Goal: Information Seeking & Learning: Learn about a topic

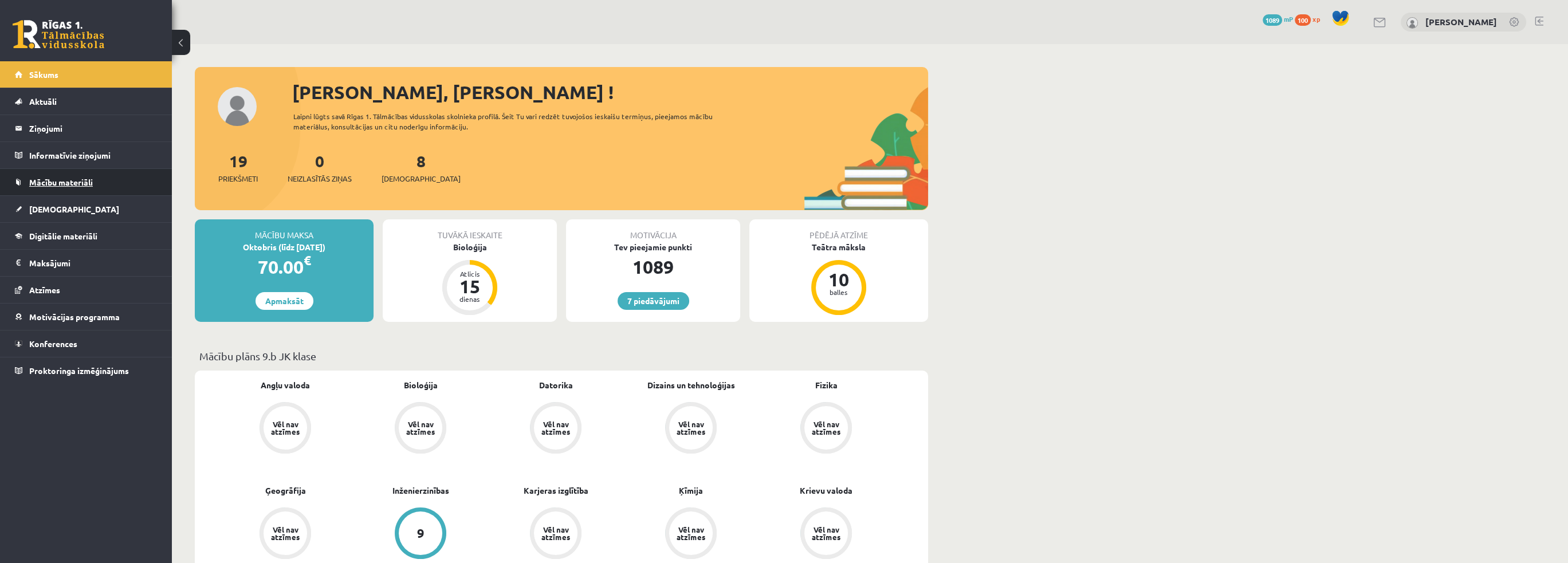
click at [122, 181] on link "Mācību materiāli" at bounding box center [86, 182] width 143 height 26
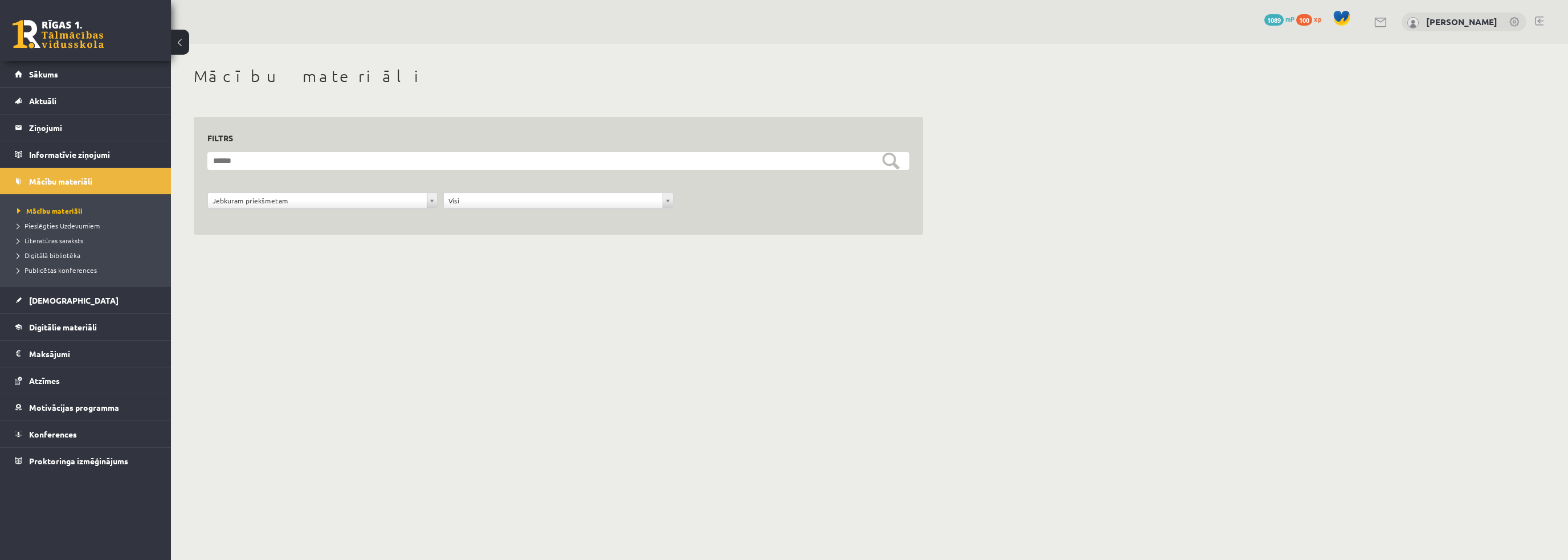
drag, startPoint x: 331, startPoint y: 311, endPoint x: 327, endPoint y: 304, distance: 8.1
click at [331, 311] on body "7 Dāvanas 1089 mP 100 xp Jānis Tāre Sākums Aktuāli Kā mācīties eSKOLĀ Kontakti …" at bounding box center [784, 280] width 1568 height 560
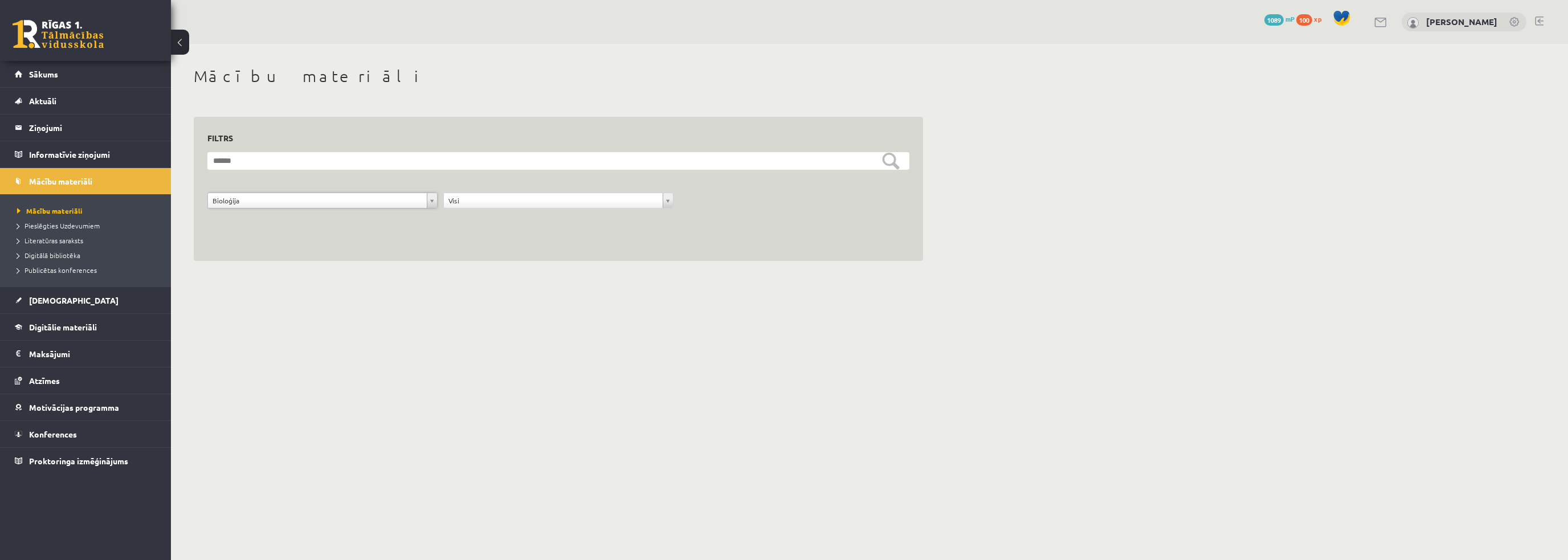
click at [246, 262] on div "**********" at bounding box center [559, 164] width 775 height 240
click at [68, 328] on span "Digitālie materiāli" at bounding box center [63, 327] width 68 height 10
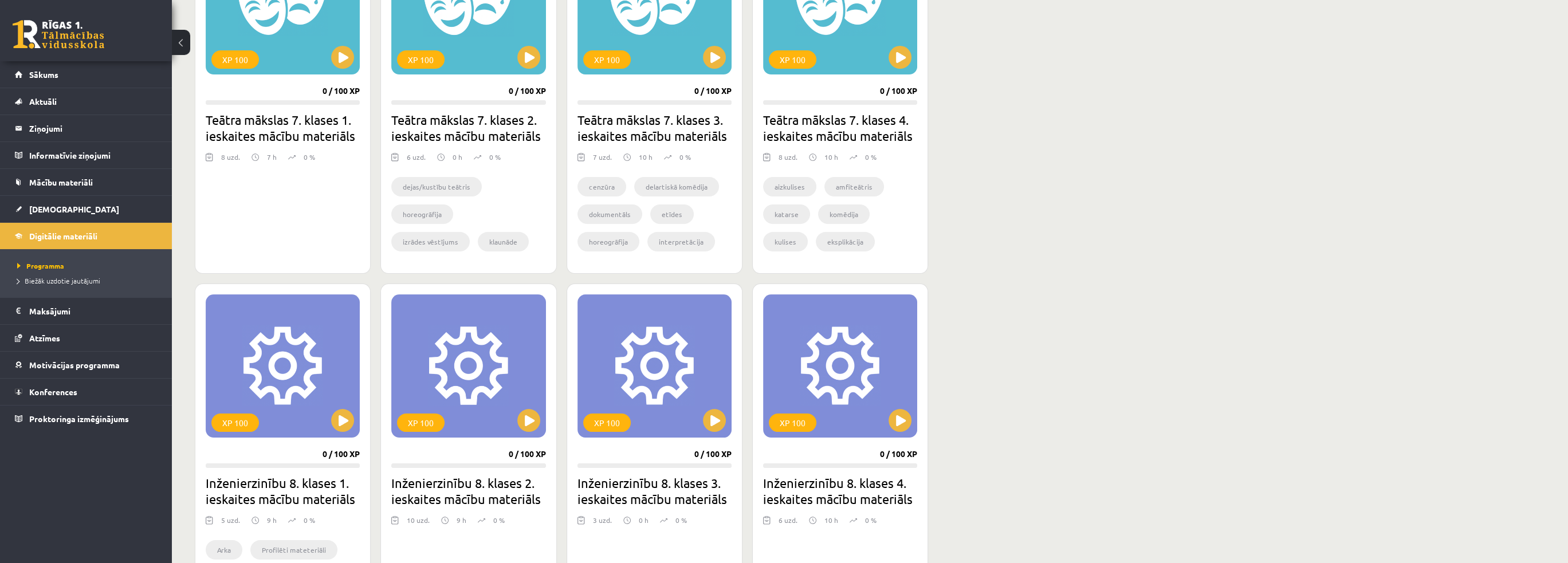
scroll to position [119, 0]
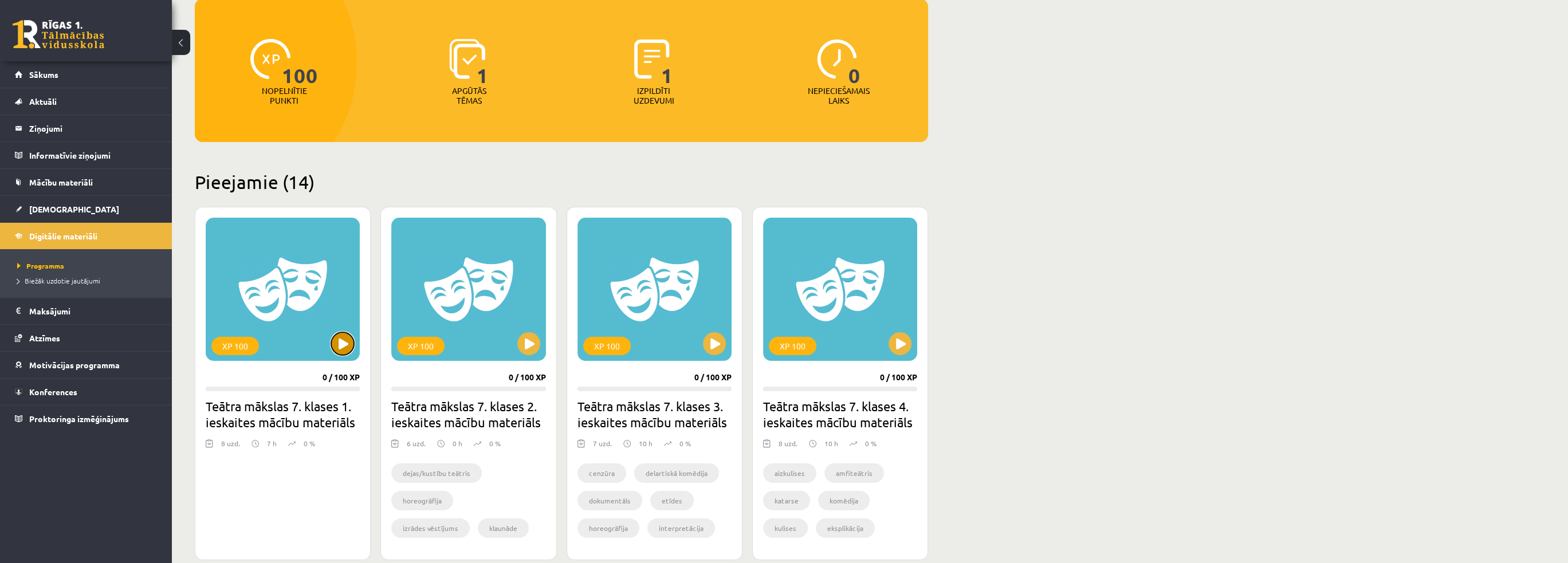
click at [345, 341] on button at bounding box center [342, 343] width 23 height 23
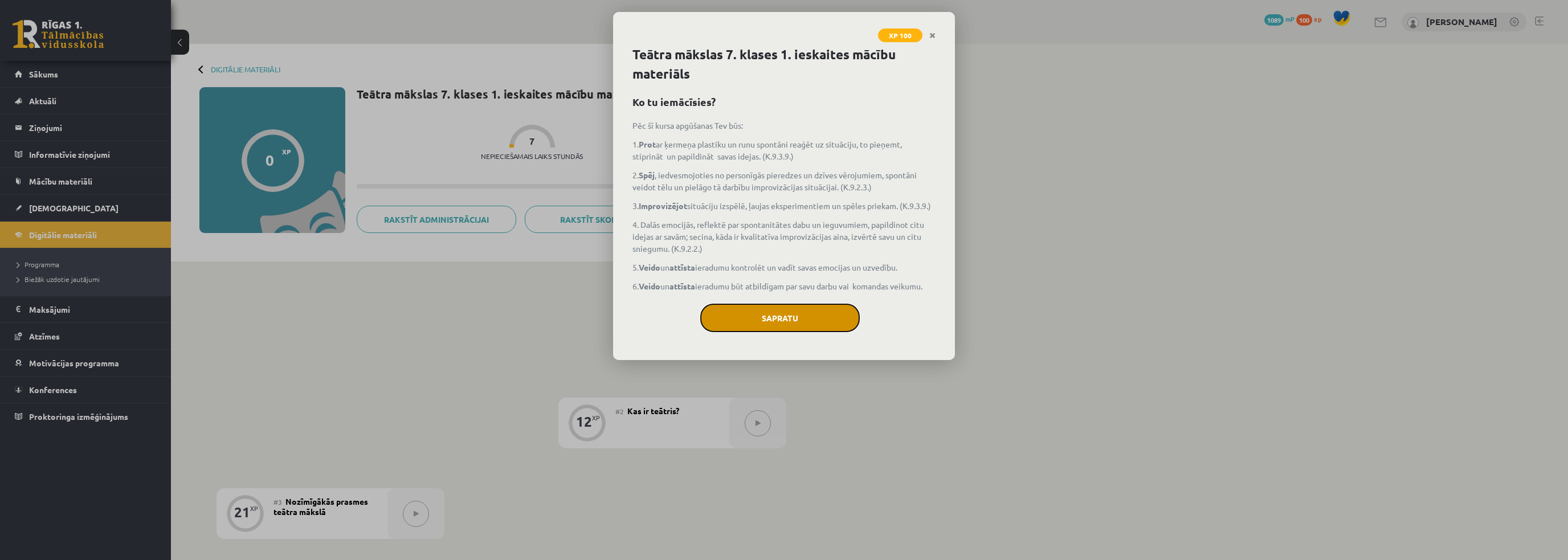
click at [776, 314] on button "Sapratu" at bounding box center [780, 317] width 159 height 28
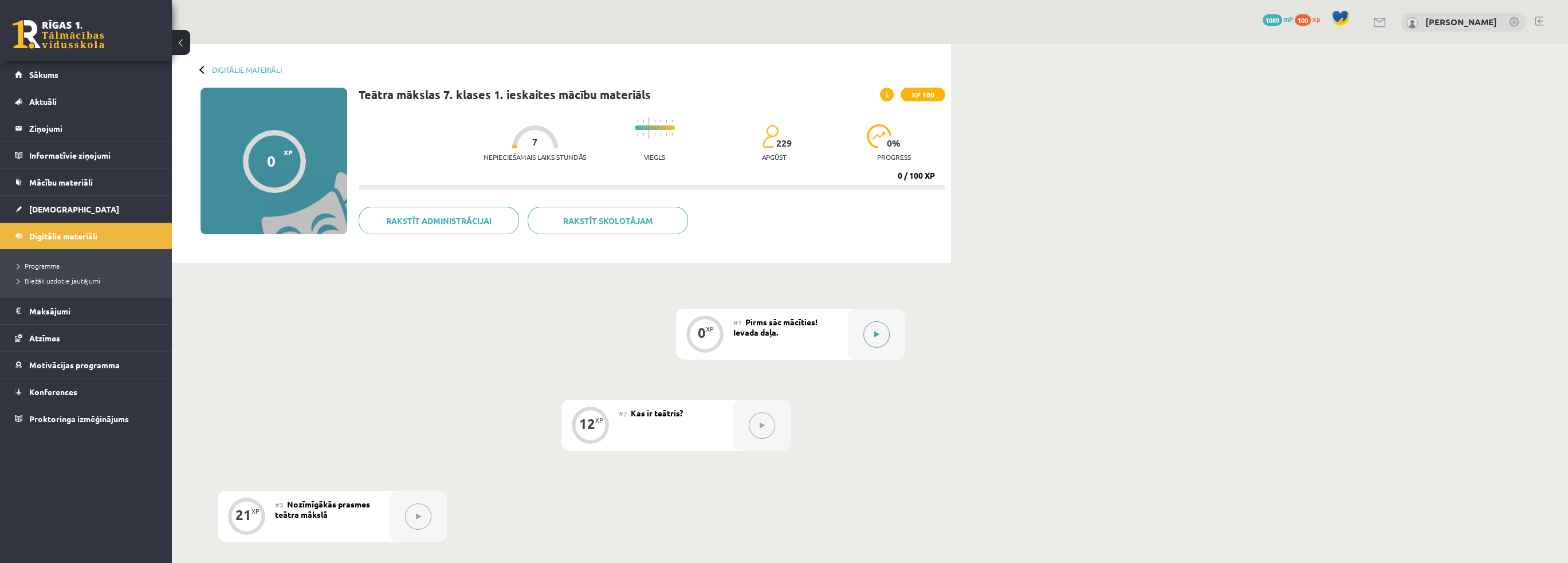
click at [878, 344] on button at bounding box center [877, 334] width 26 height 26
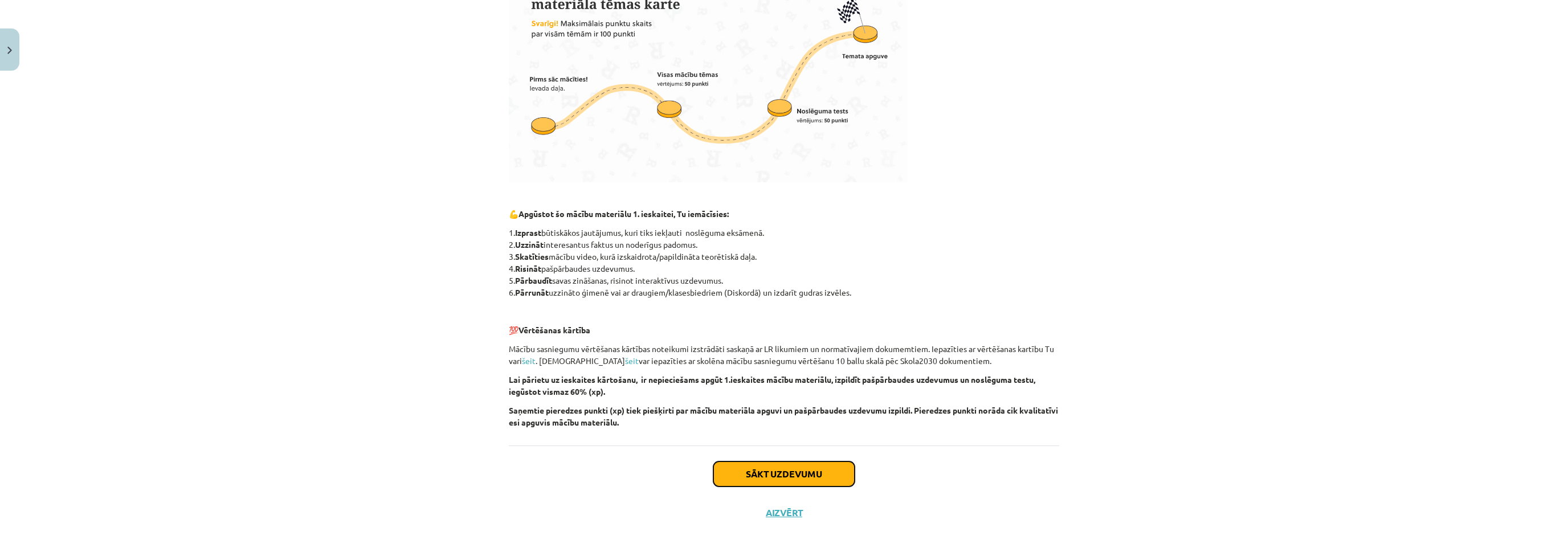
click at [790, 476] on button "Sākt uzdevumu" at bounding box center [784, 474] width 141 height 25
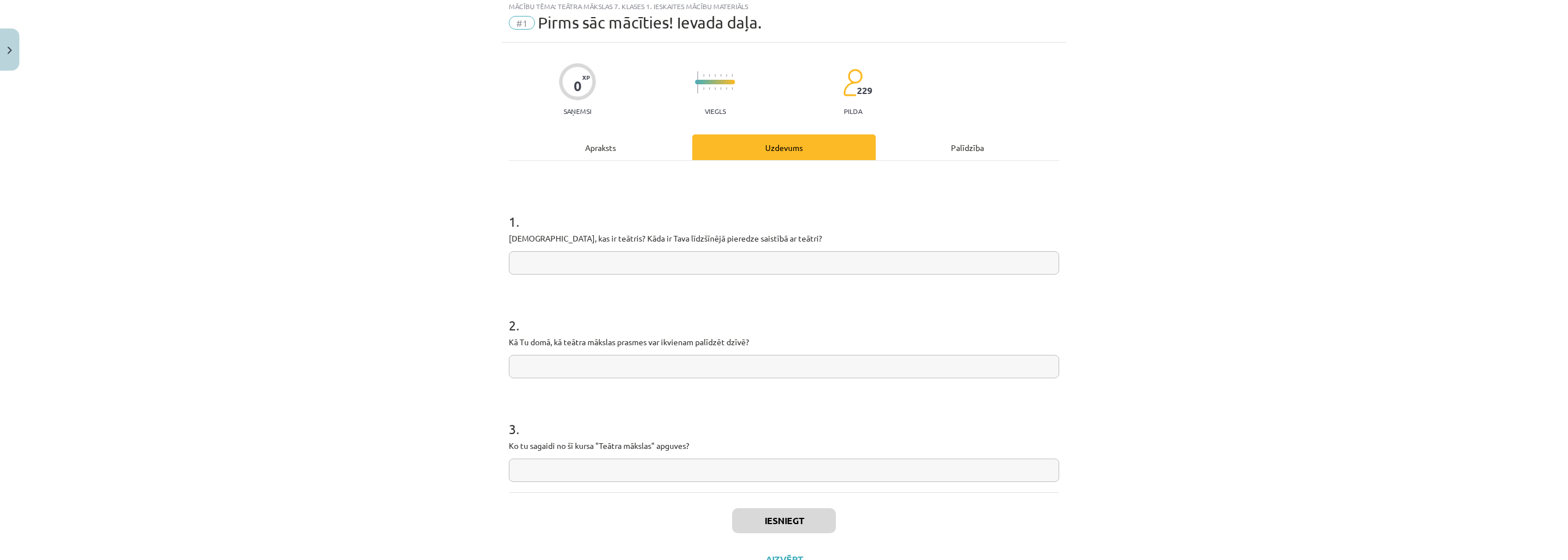
scroll to position [28, 0]
click at [605, 262] on input "text" at bounding box center [784, 267] width 551 height 23
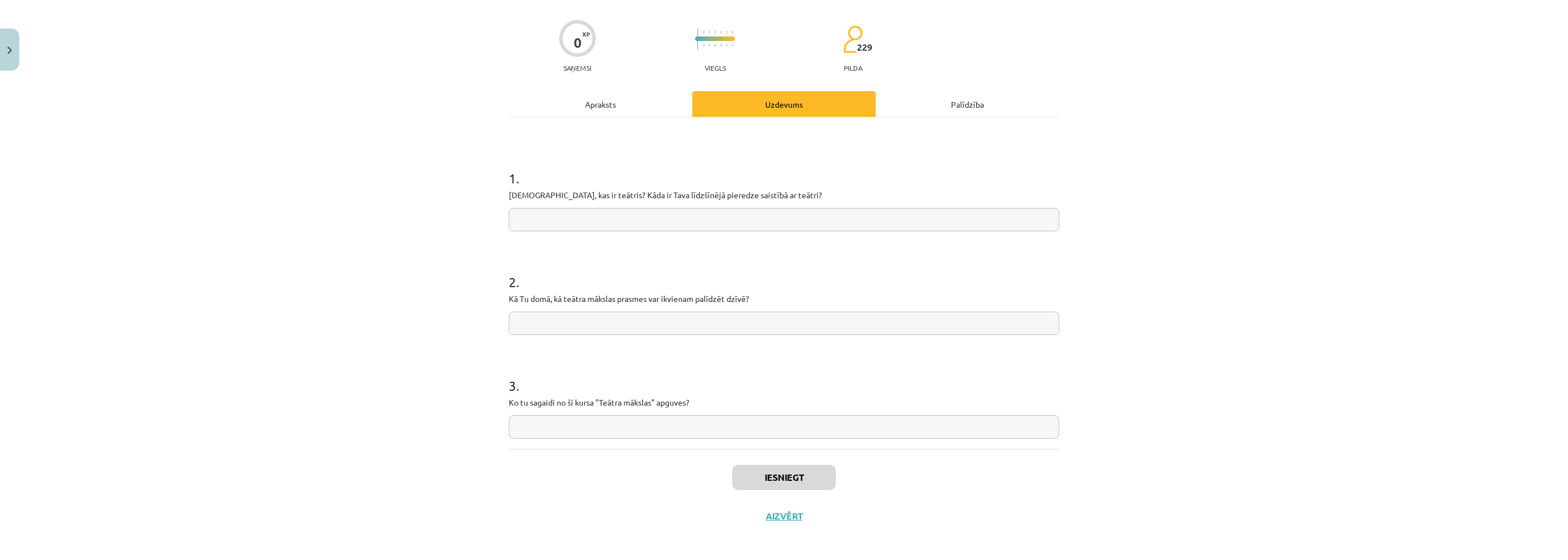
scroll to position [80, 0]
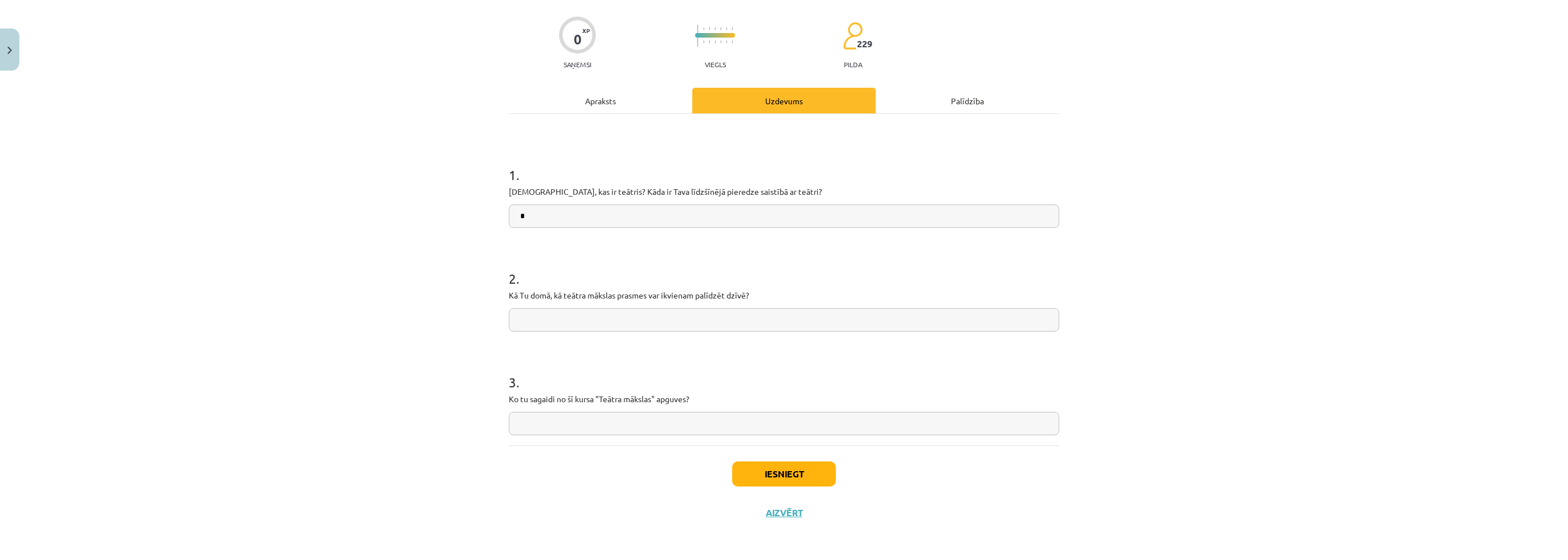
type input "*"
click at [793, 474] on button "Iesniegt" at bounding box center [784, 474] width 104 height 25
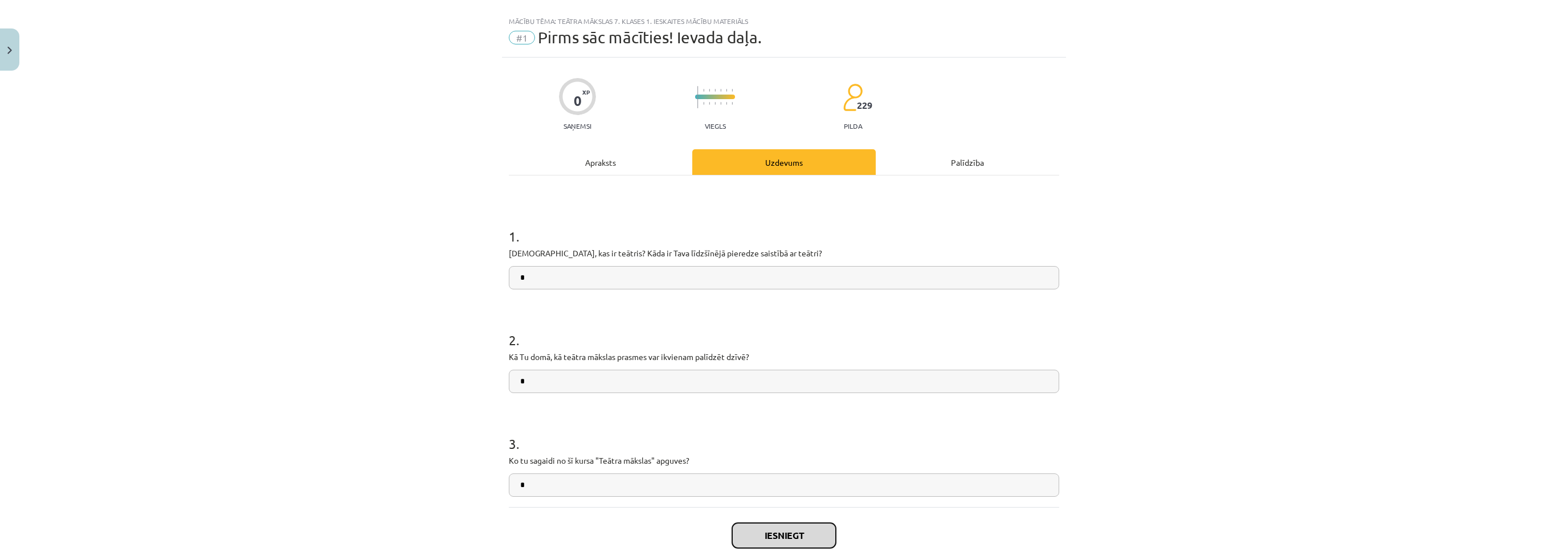
scroll to position [0, 0]
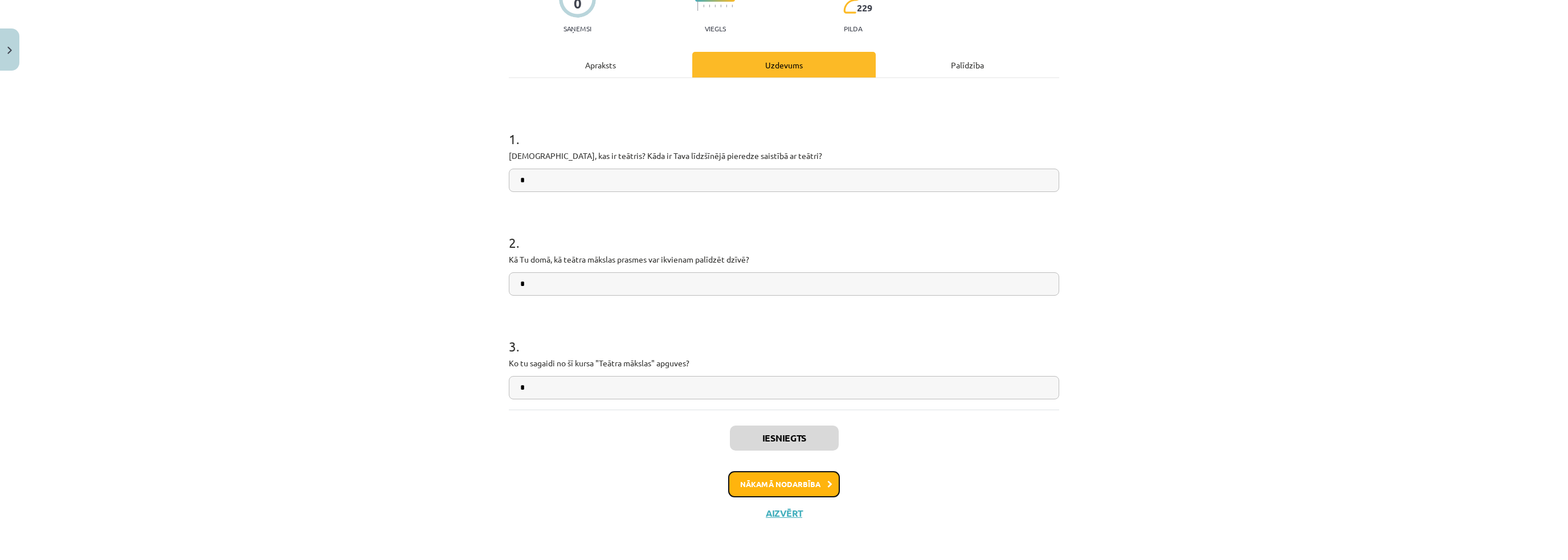
click at [806, 477] on button "Nākamā nodarbība" at bounding box center [784, 484] width 112 height 26
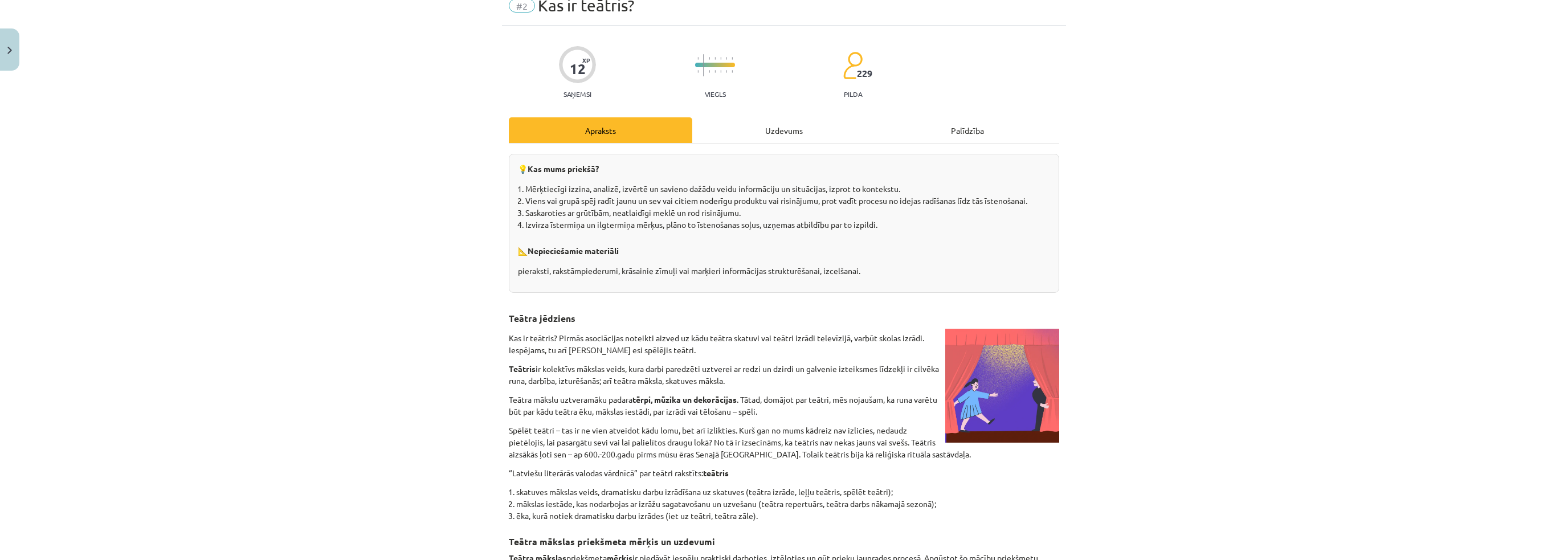
scroll to position [28, 0]
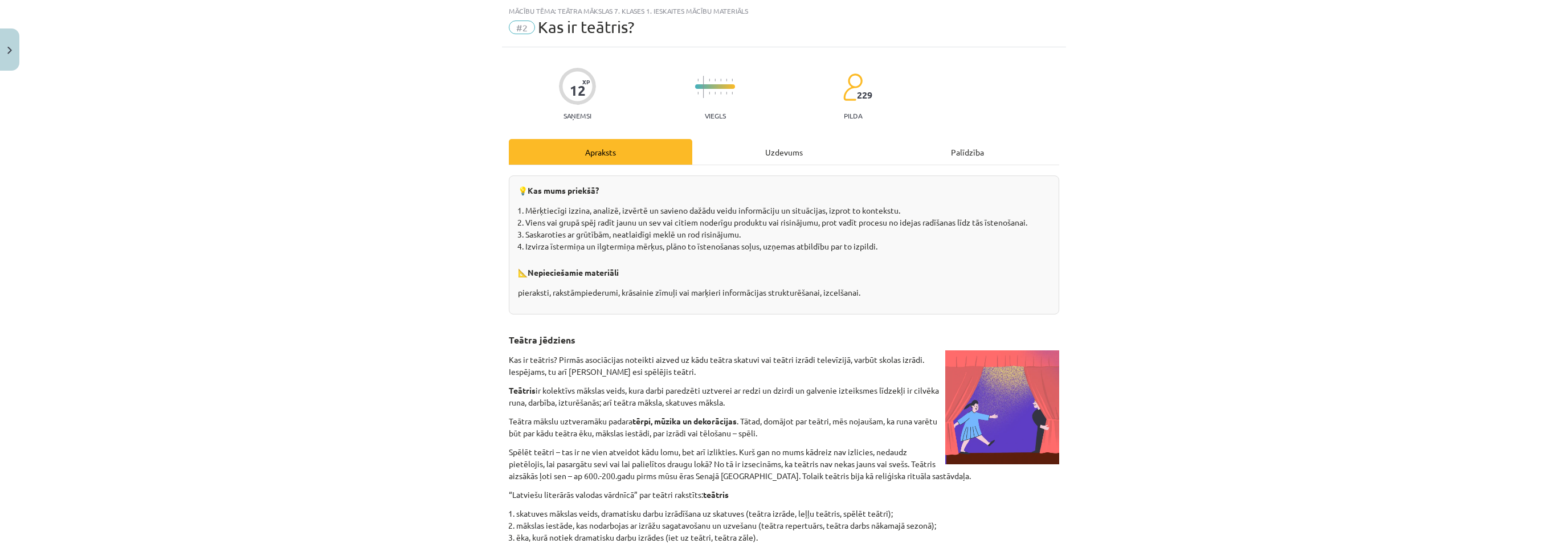
click at [752, 146] on div "Uzdevums" at bounding box center [783, 151] width 183 height 25
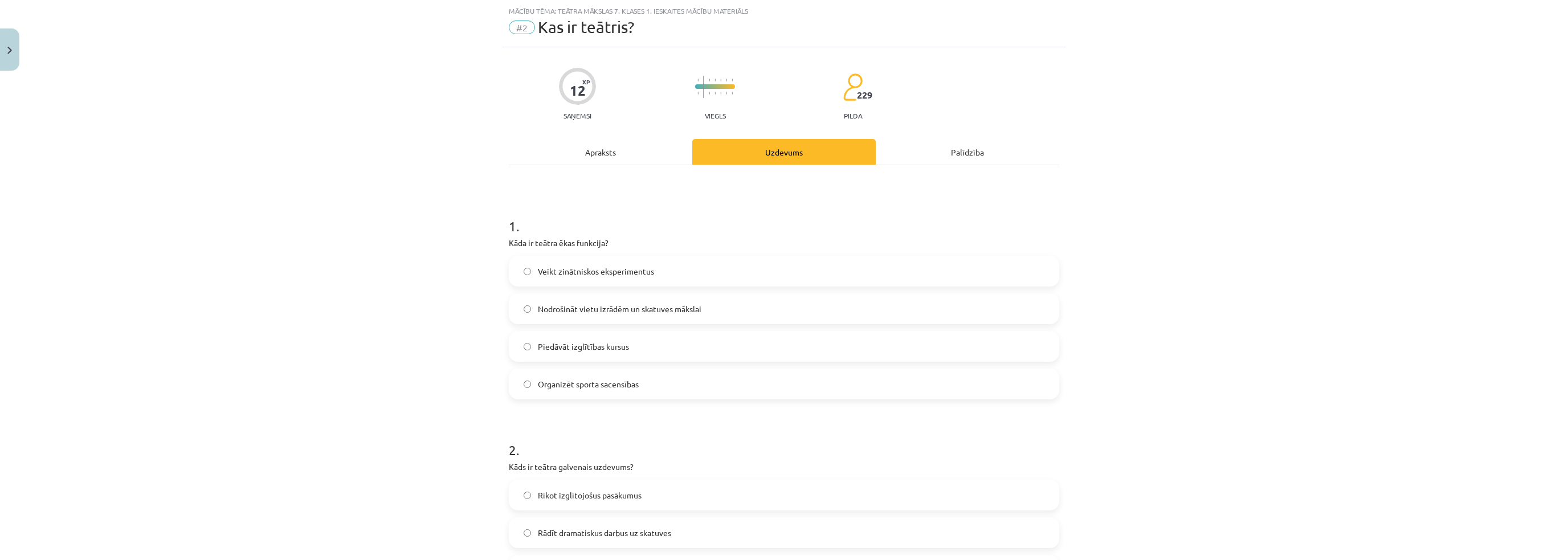
click at [574, 297] on label "Nodrošināt vietu izrādēm un skatuves mākslai" at bounding box center [784, 309] width 549 height 28
click at [401, 309] on div "Mācību tēma: Teātra mākslas 7. klases 1. ieskaites mācību materiāls #2 Kas ir t…" at bounding box center [784, 280] width 1568 height 560
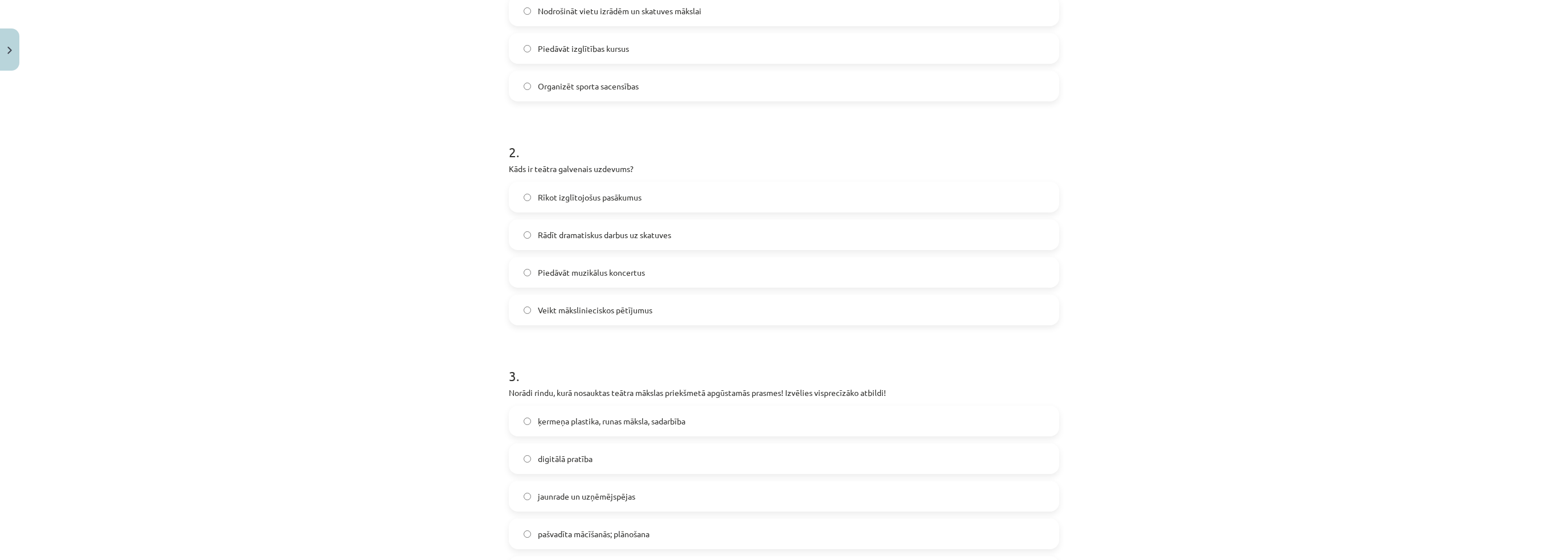
scroll to position [370, 0]
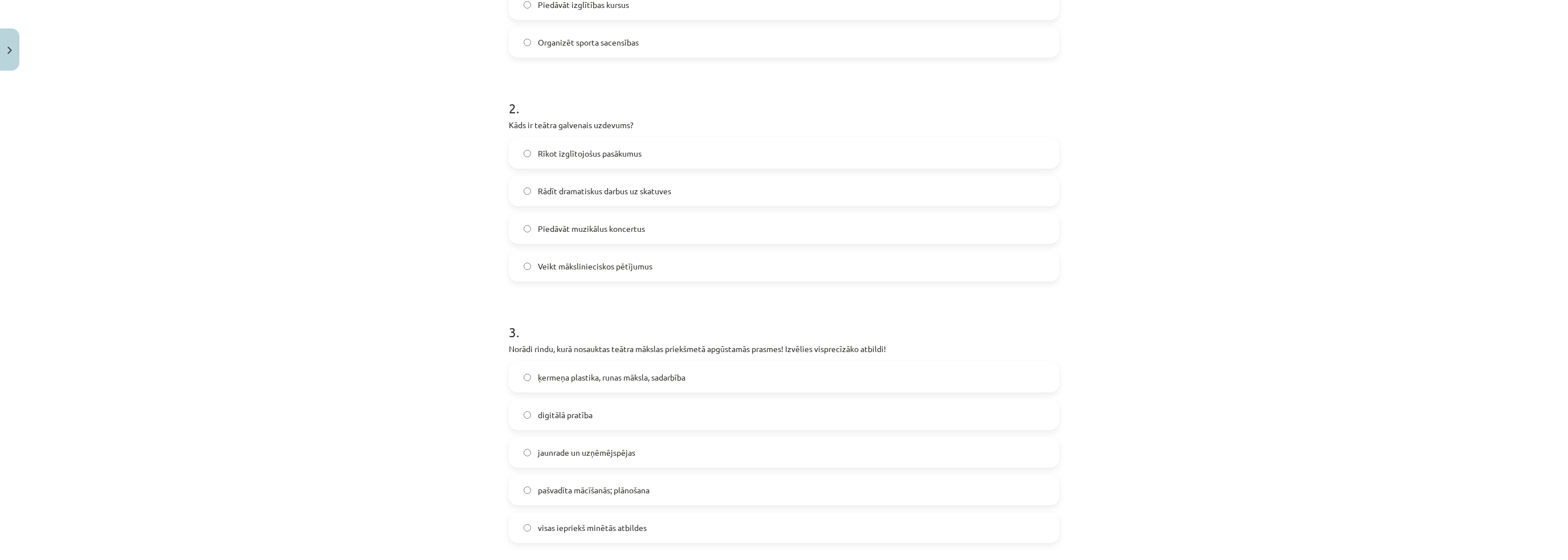
click at [618, 193] on span "Rādīt dramatiskus darbus uz skatuves" at bounding box center [604, 191] width 133 height 12
click at [422, 255] on div "Mācību tēma: Teātra mākslas 7. klases 1. ieskaites mācību materiāls #2 Kas ir t…" at bounding box center [784, 280] width 1568 height 560
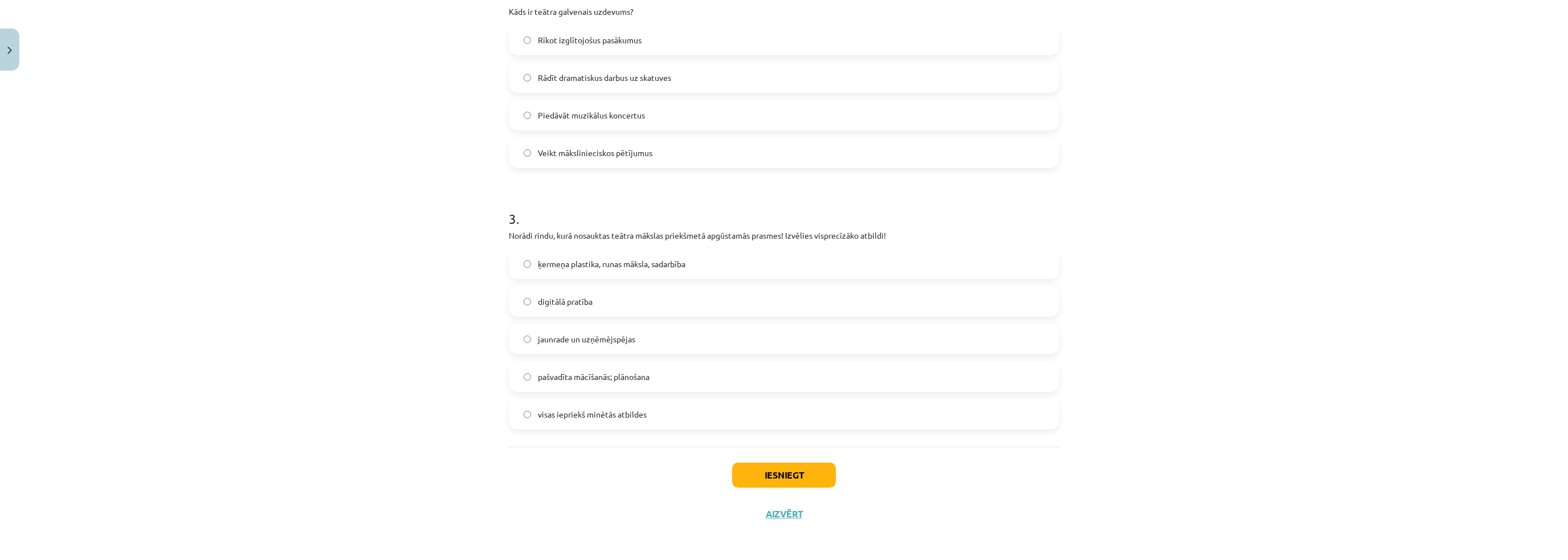
scroll to position [485, 0]
click at [296, 467] on div "Mācību tēma: Teātra mākslas 7. klases 1. ieskaites mācību materiāls #2 Kas ir t…" at bounding box center [784, 280] width 1568 height 560
click at [538, 267] on span "ķermeņa plastika, runas māksla, sadarbība" at bounding box center [612, 263] width 148 height 12
click at [420, 396] on div "Mācību tēma: Teātra mākslas 7. klases 1. ieskaites mācību materiāls #2 Kas ir t…" at bounding box center [784, 280] width 1568 height 560
click at [764, 478] on button "Iesniegt" at bounding box center [784, 474] width 104 height 25
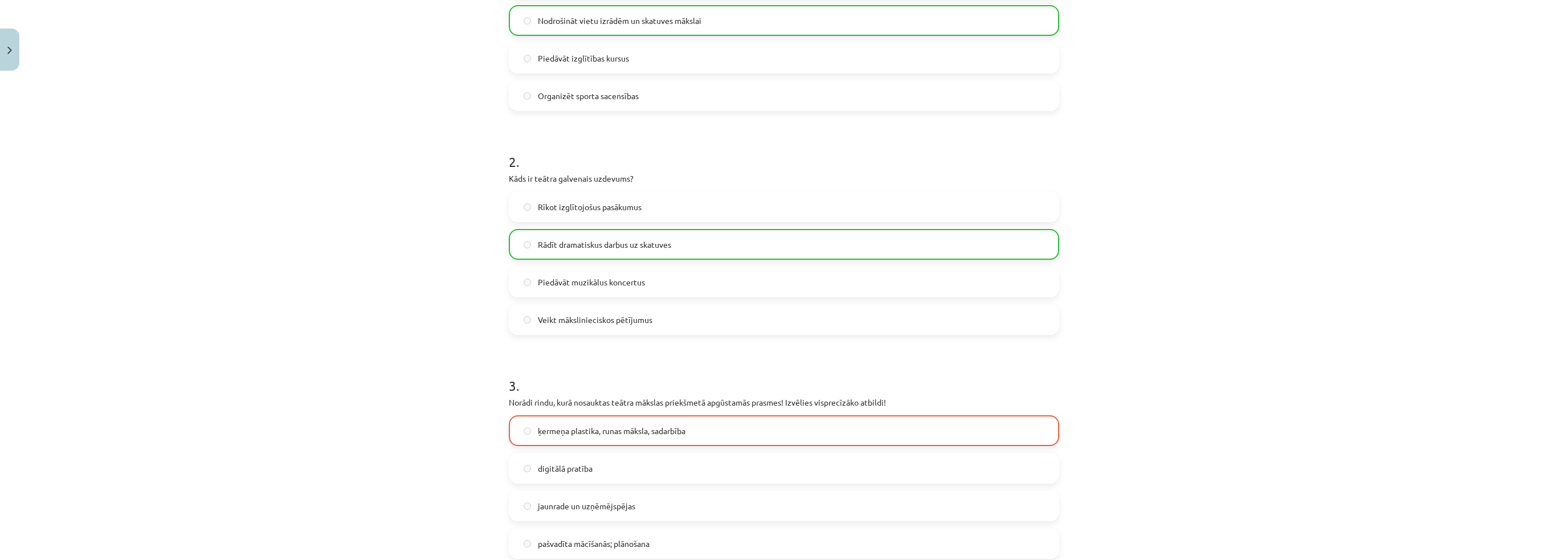
scroll to position [521, 0]
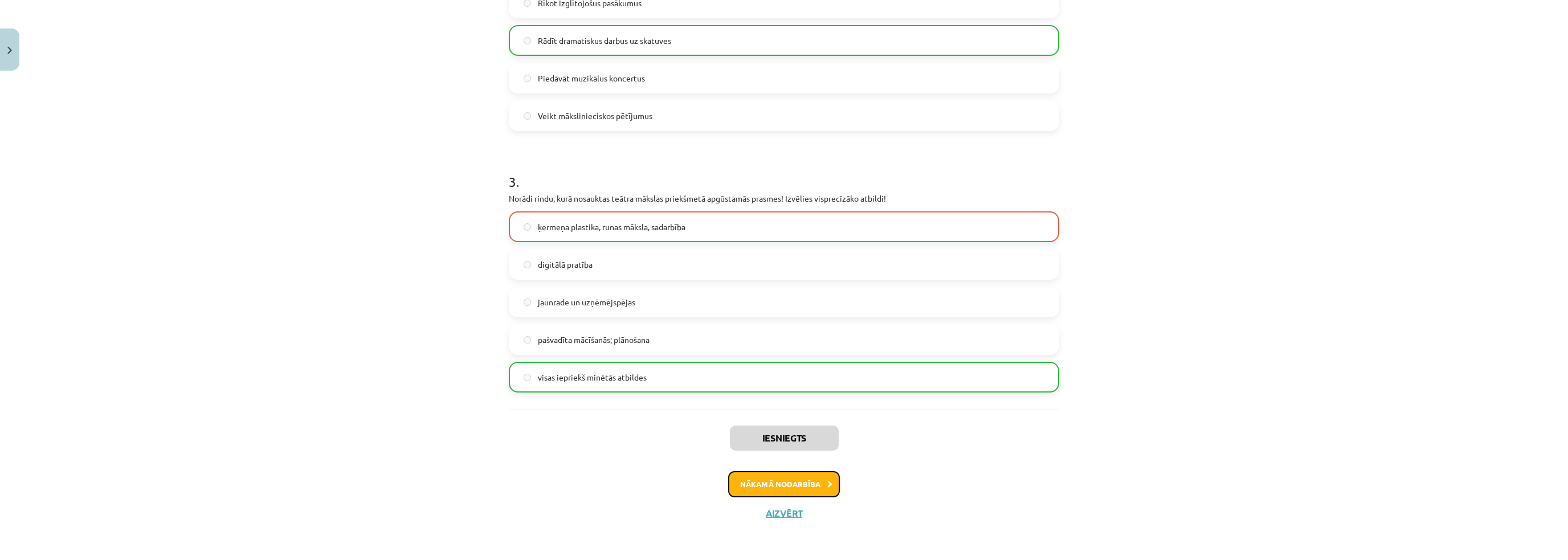
click at [754, 483] on button "Nākamā nodarbība" at bounding box center [784, 484] width 112 height 26
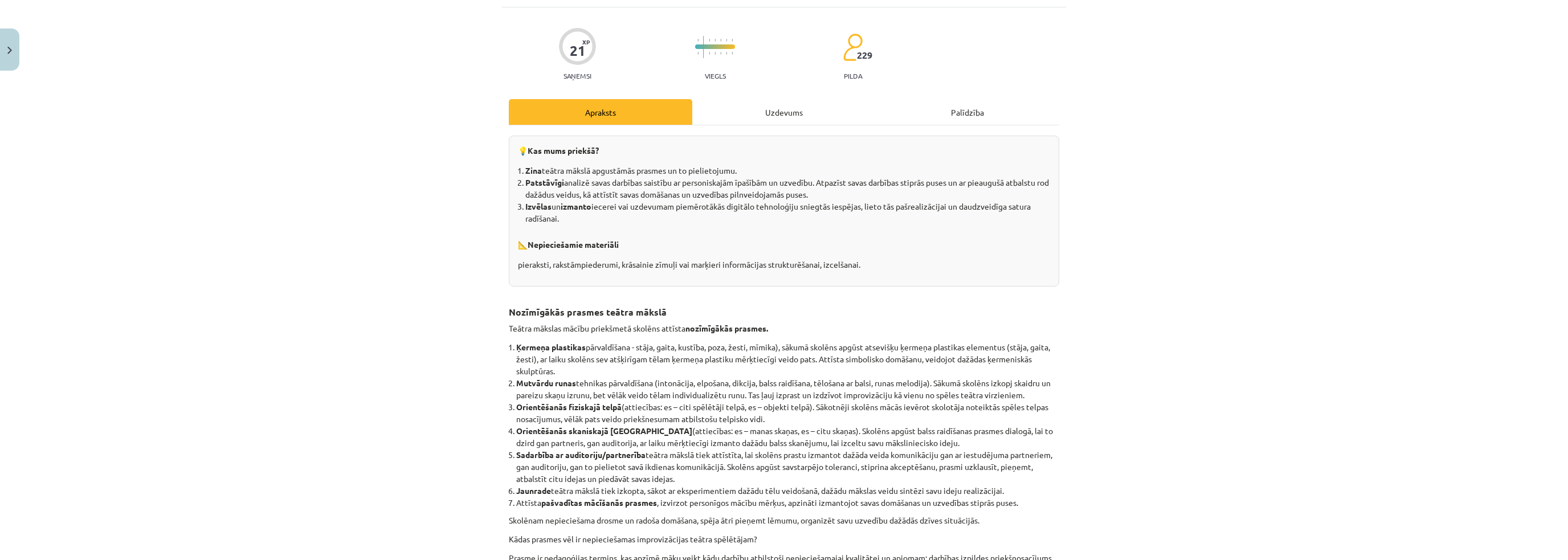
scroll to position [28, 0]
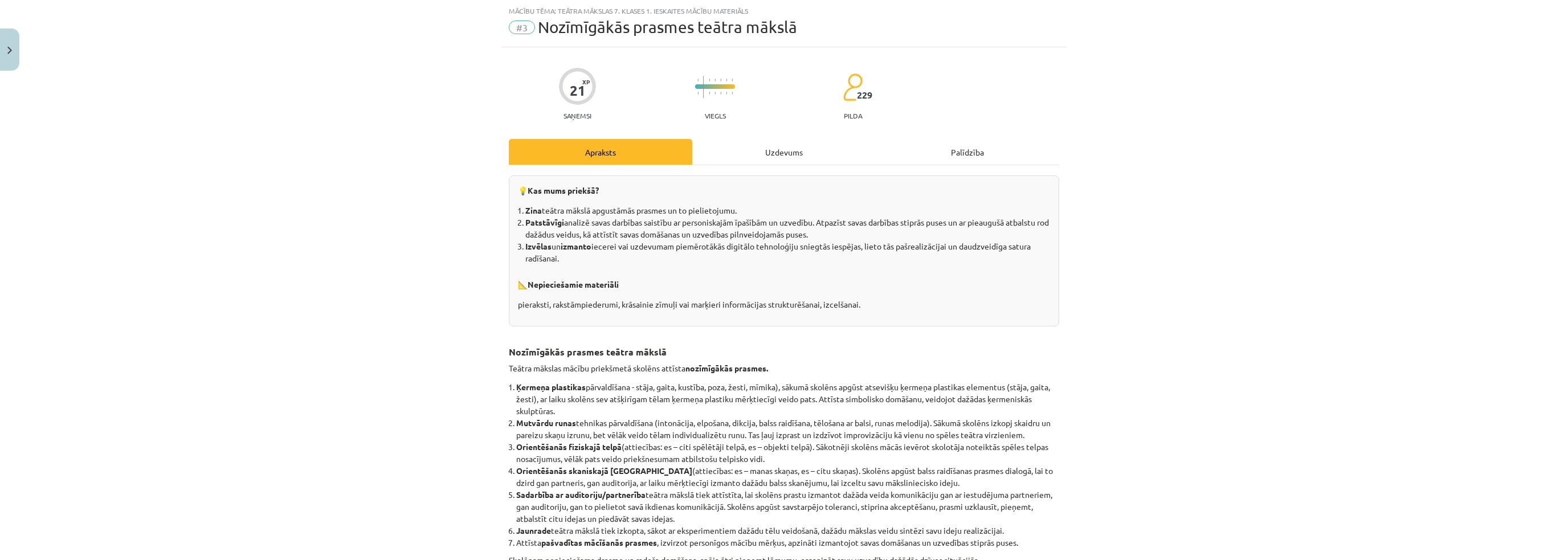
click at [786, 154] on div "Uzdevums" at bounding box center [783, 151] width 183 height 25
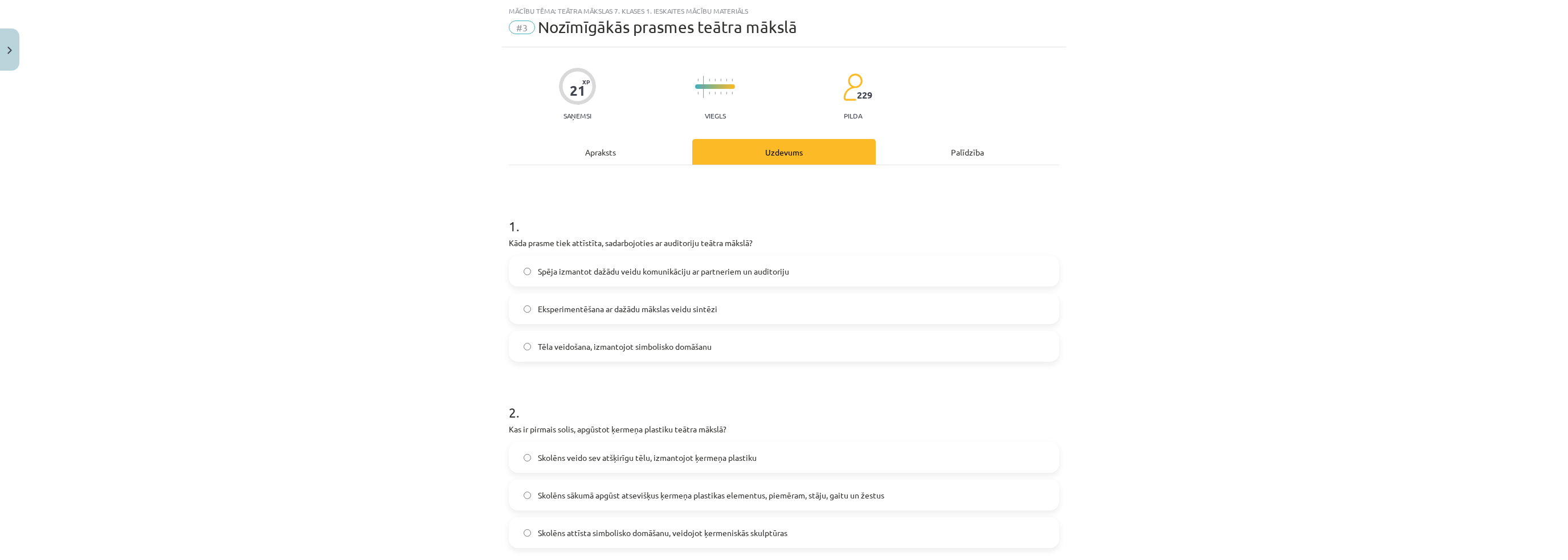
click at [635, 323] on div "Eksperimentēšana ar dažādu mākslas veidu sintēzi" at bounding box center [784, 309] width 551 height 30
click at [9, 51] on img "Close" at bounding box center [9, 50] width 4 height 7
click at [50, 30] on div "Mācību tēma: Teātra mākslas 7. klases 1. ieskaites mācību materiāls #3 Nozīmīgā…" at bounding box center [784, 280] width 1568 height 560
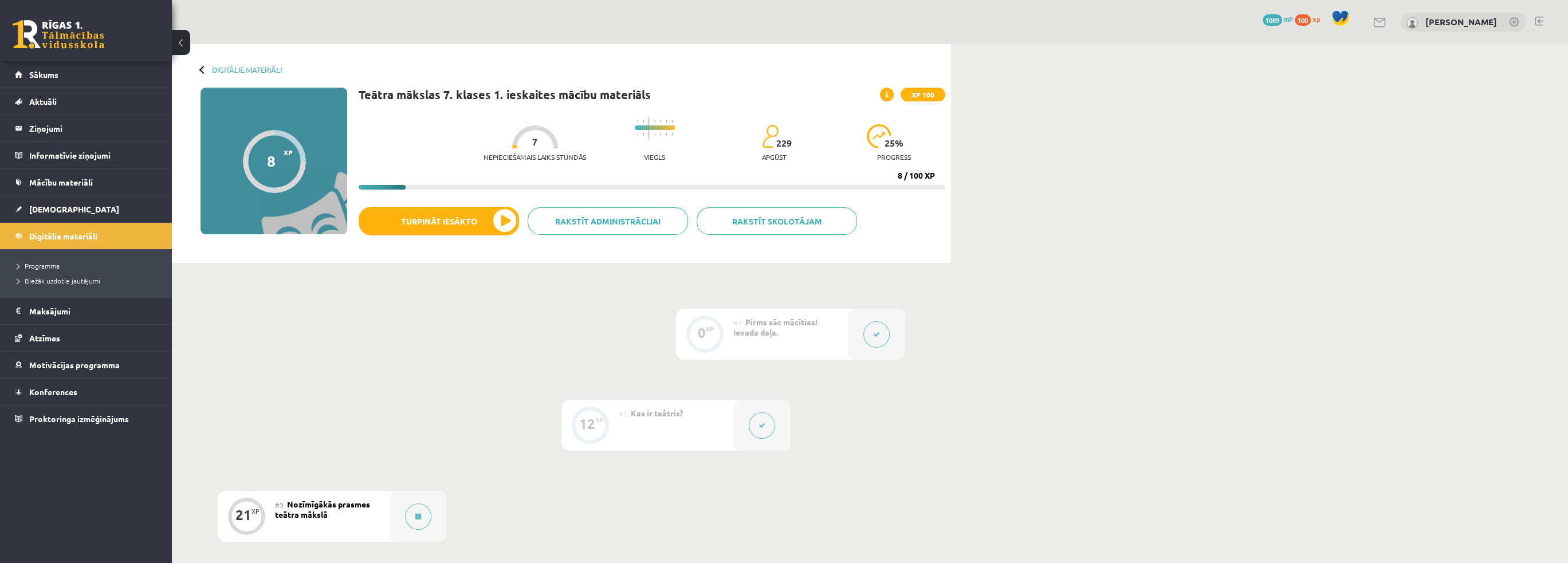
click at [52, 32] on link at bounding box center [58, 34] width 92 height 28
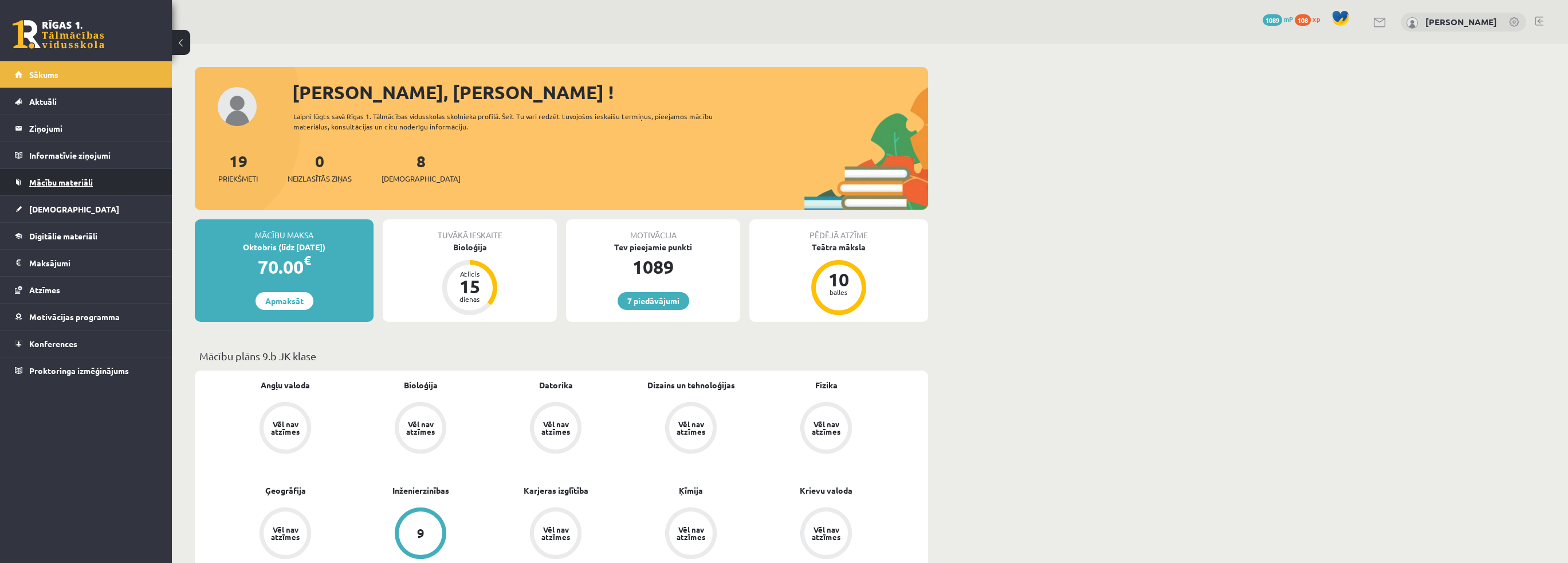
click at [71, 183] on span "Mācību materiāli" at bounding box center [60, 182] width 63 height 10
